Goal: Navigation & Orientation: Find specific page/section

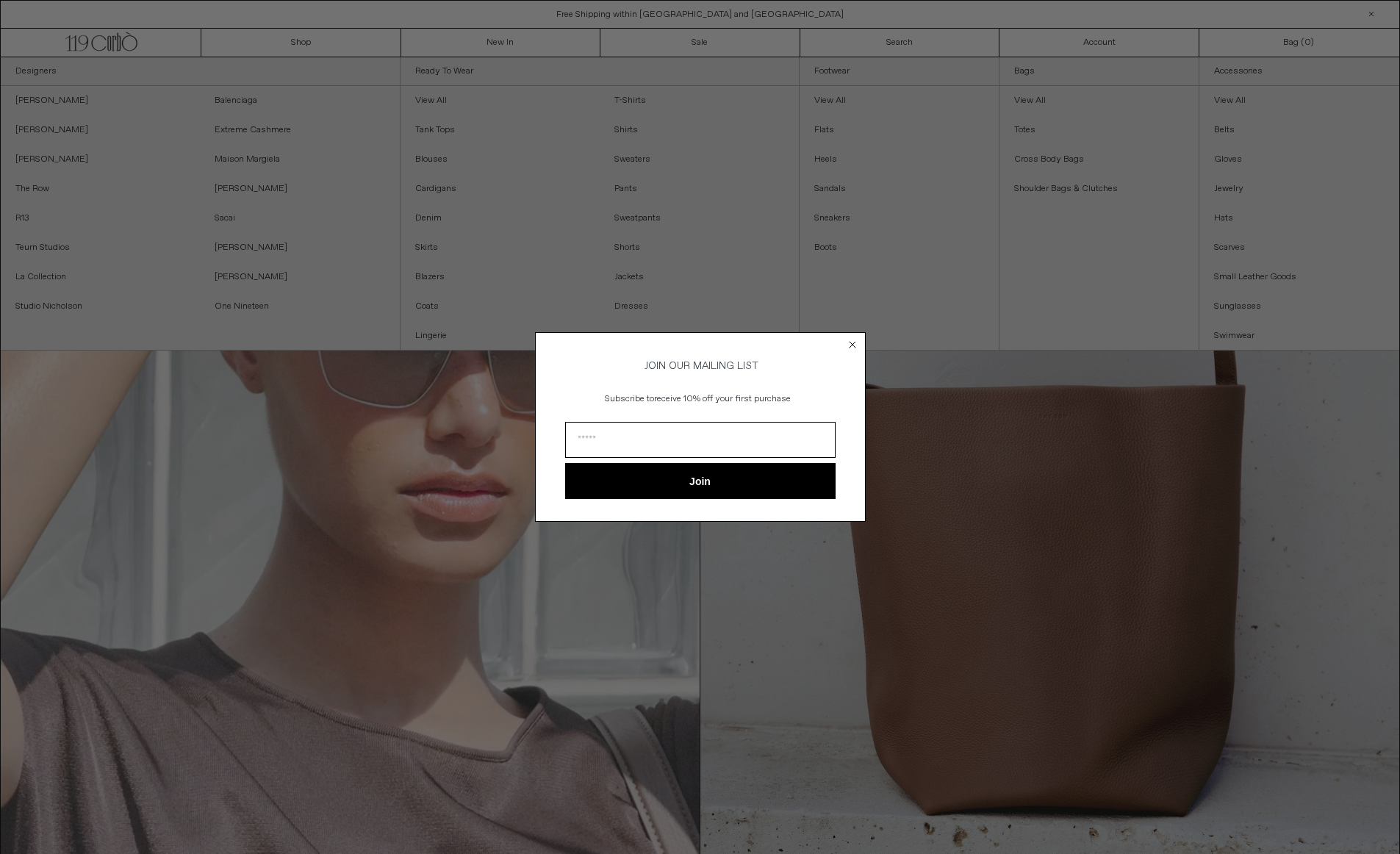
click at [849, 339] on circle "Close dialog" at bounding box center [852, 344] width 14 height 14
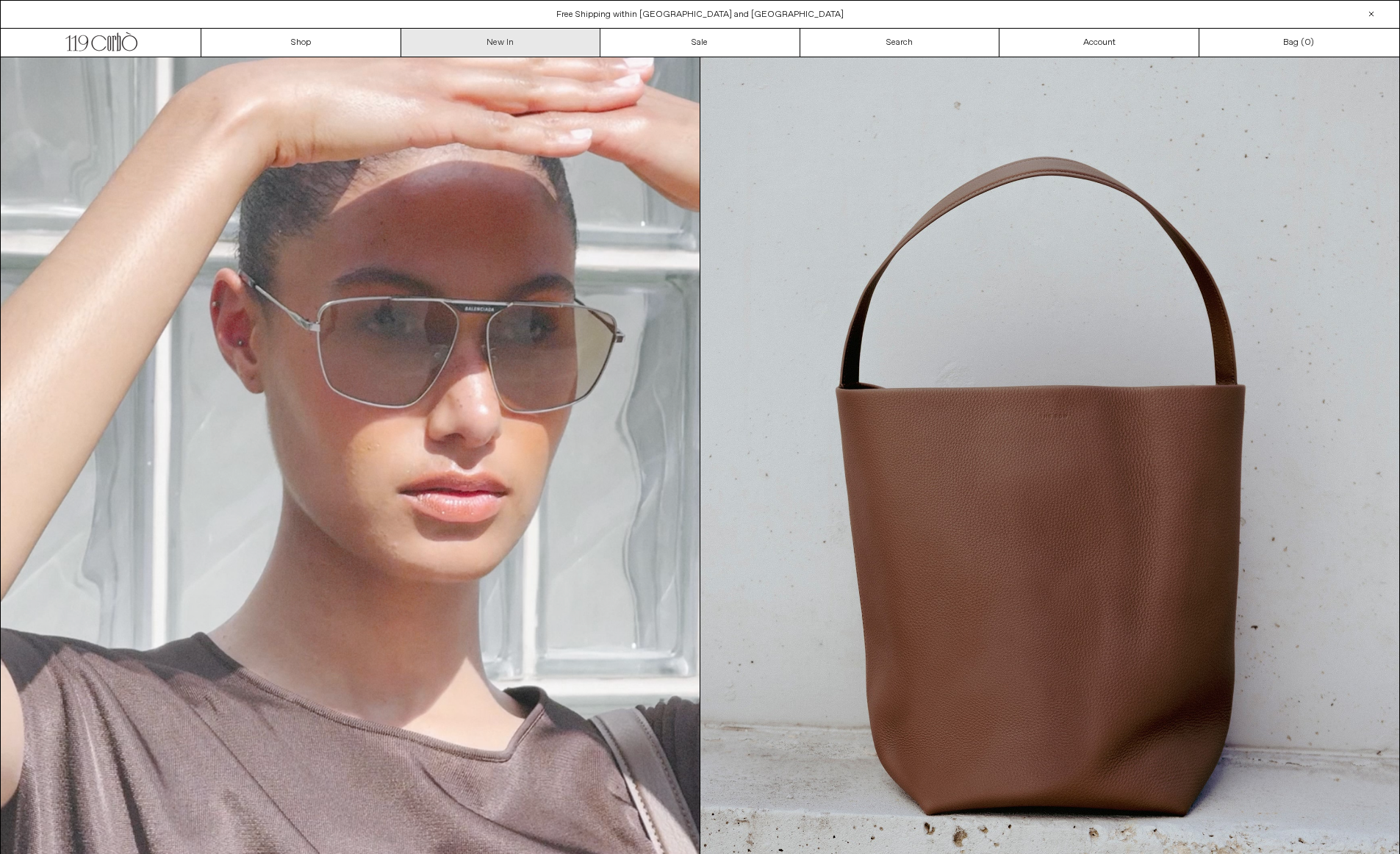
click at [497, 35] on link "New In" at bounding box center [501, 43] width 200 height 28
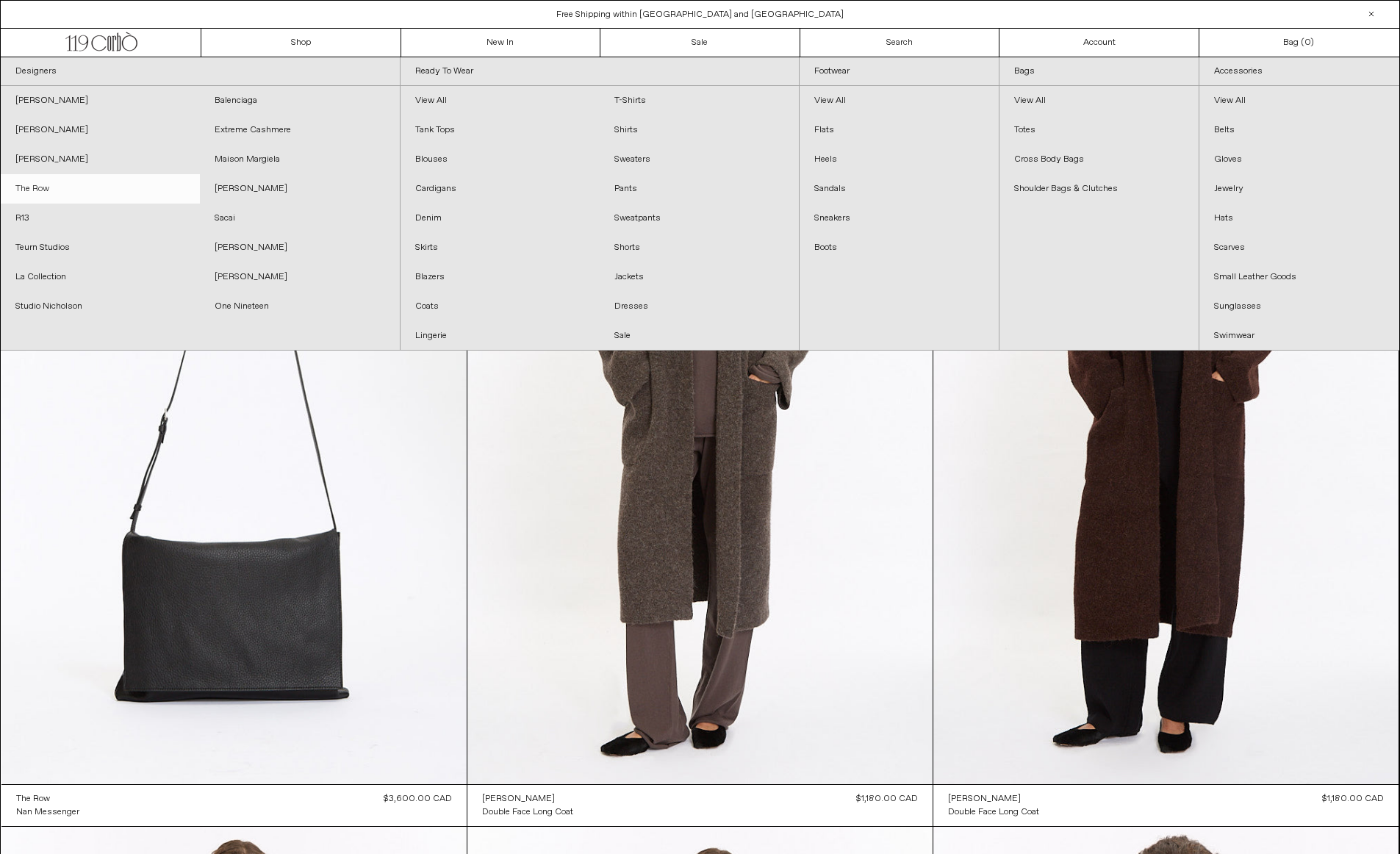
click at [49, 191] on link "The Row" at bounding box center [101, 189] width 199 height 29
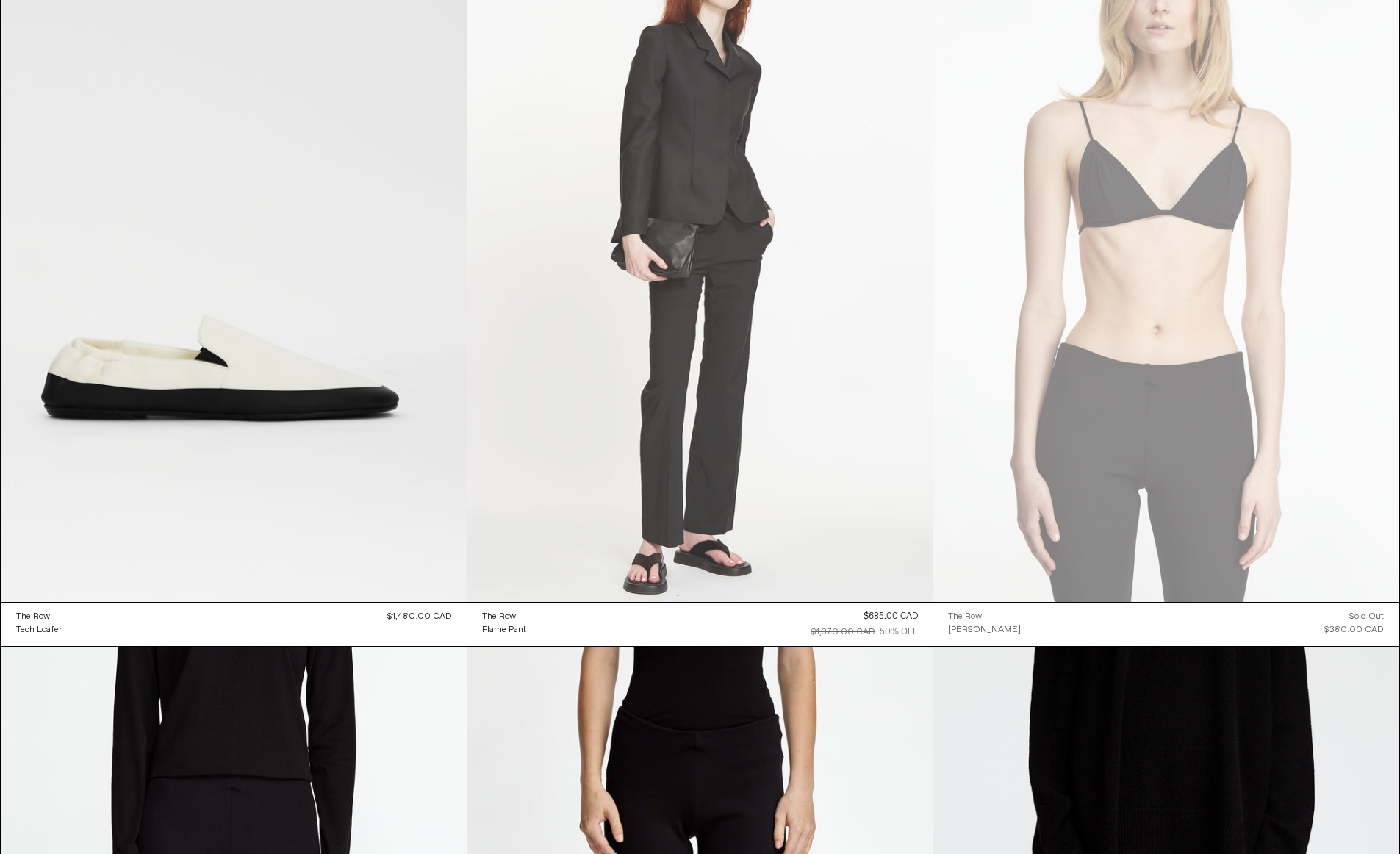
scroll to position [22937, 0]
